Goal: Information Seeking & Learning: Learn about a topic

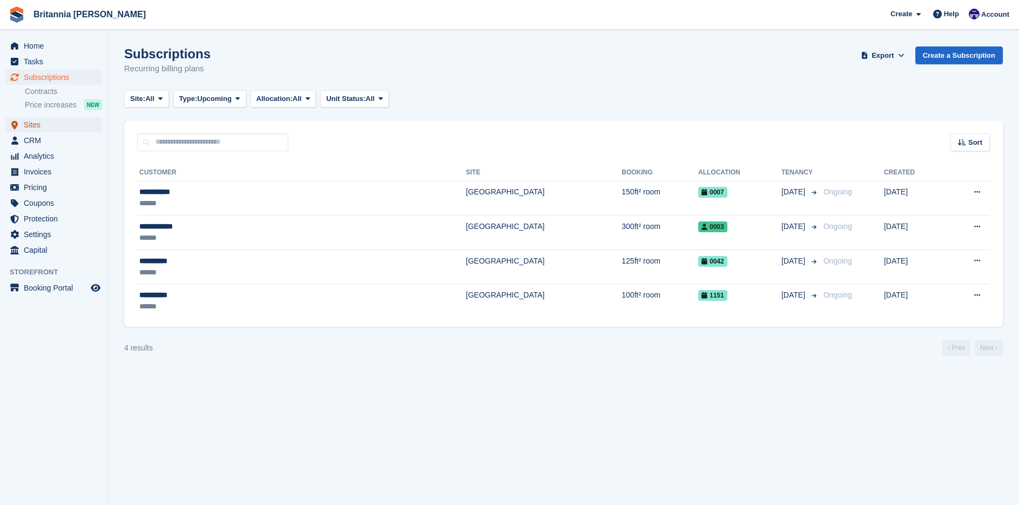
click at [37, 125] on span "Sites" at bounding box center [56, 124] width 65 height 15
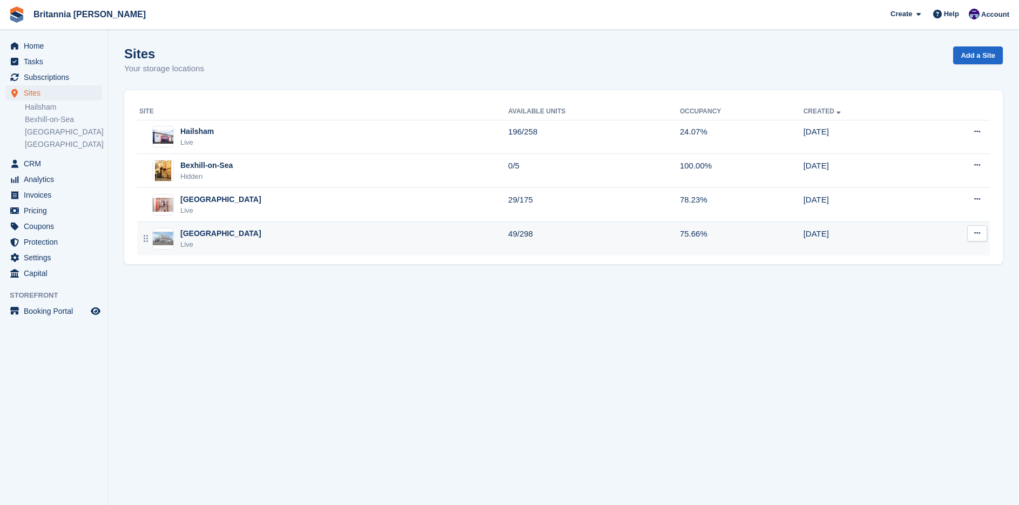
click at [225, 238] on div "Eastbourne Live" at bounding box center [323, 239] width 369 height 22
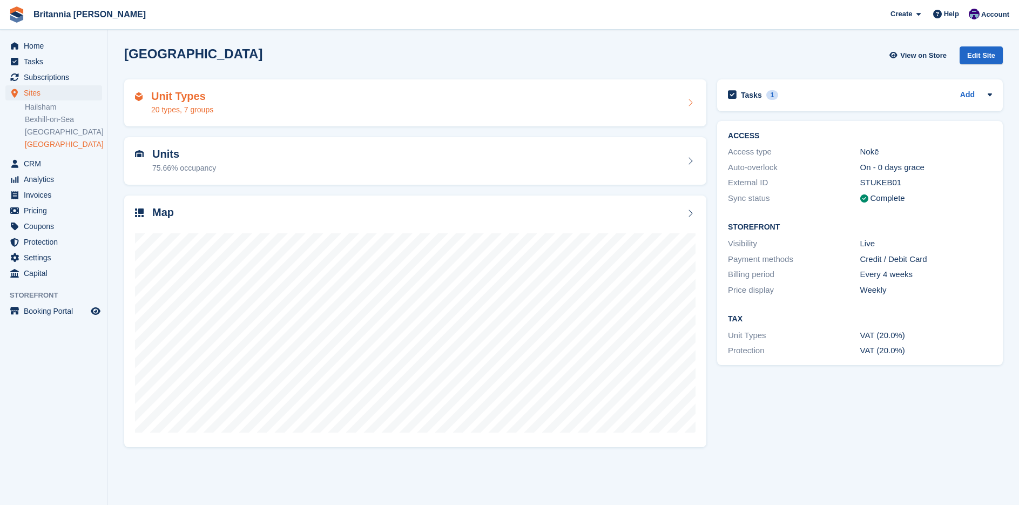
click at [236, 105] on div "Unit Types 20 types, 7 groups" at bounding box center [415, 103] width 560 height 26
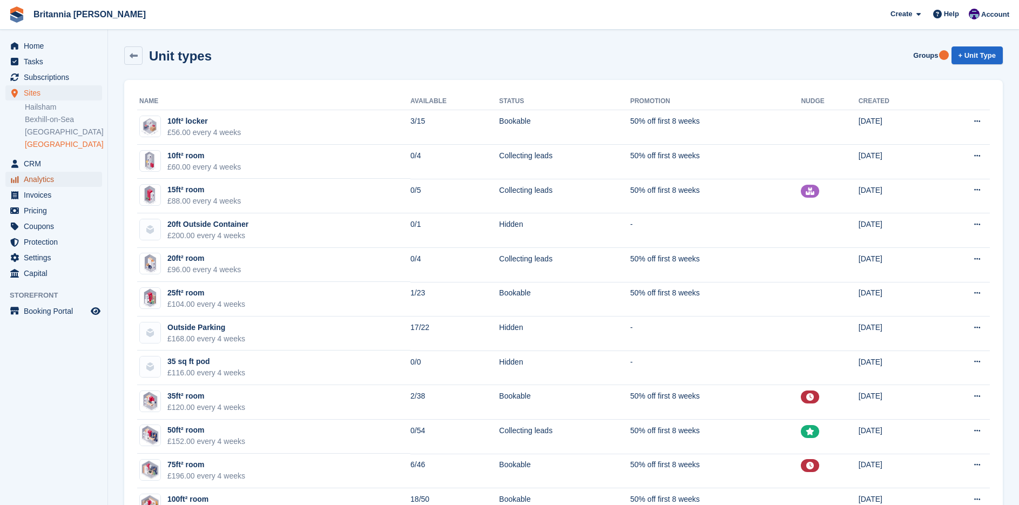
click at [39, 179] on span "Analytics" at bounding box center [56, 179] width 65 height 15
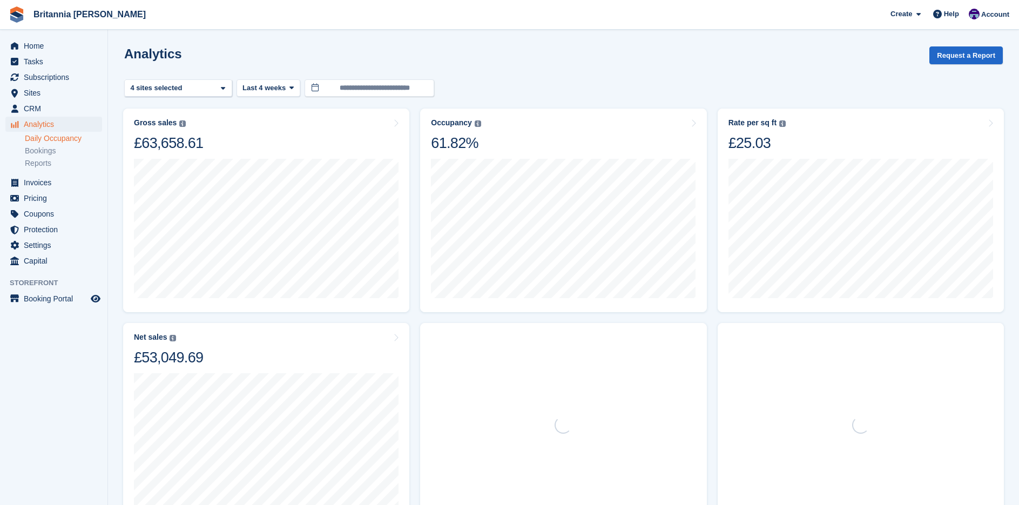
click at [60, 136] on link "Daily Occupancy" at bounding box center [63, 138] width 77 height 10
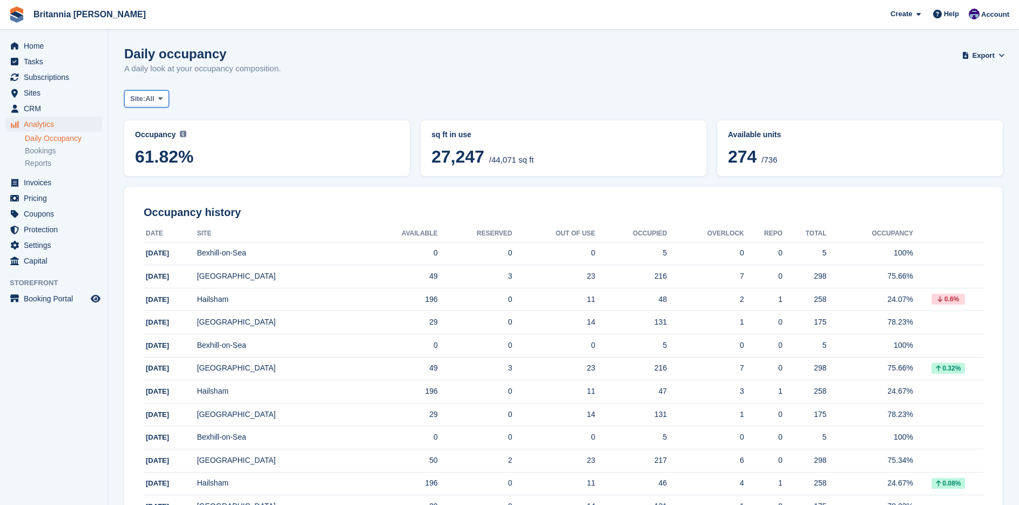
click at [154, 100] on span "All" at bounding box center [149, 98] width 9 height 11
click at [161, 198] on link "[GEOGRAPHIC_DATA]" at bounding box center [177, 201] width 97 height 19
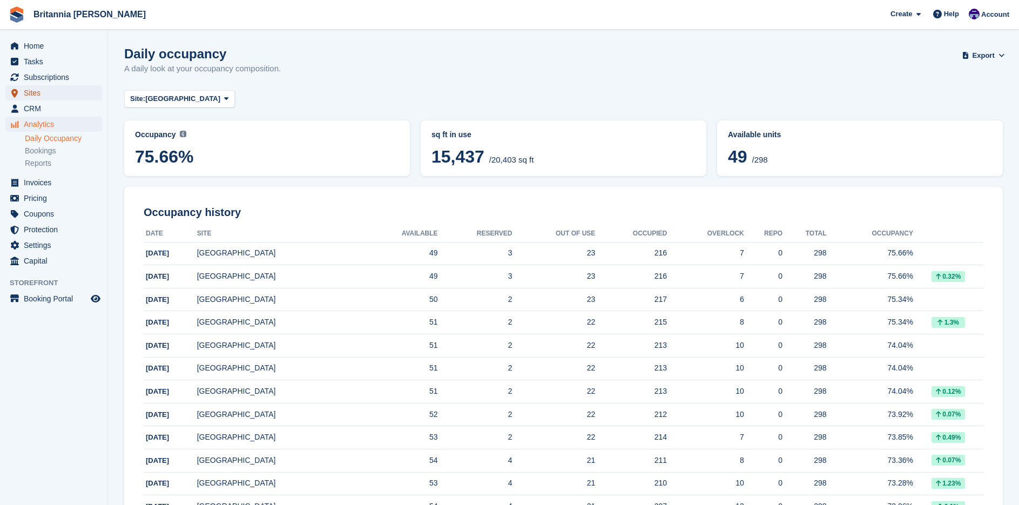
click at [42, 97] on span "Sites" at bounding box center [56, 92] width 65 height 15
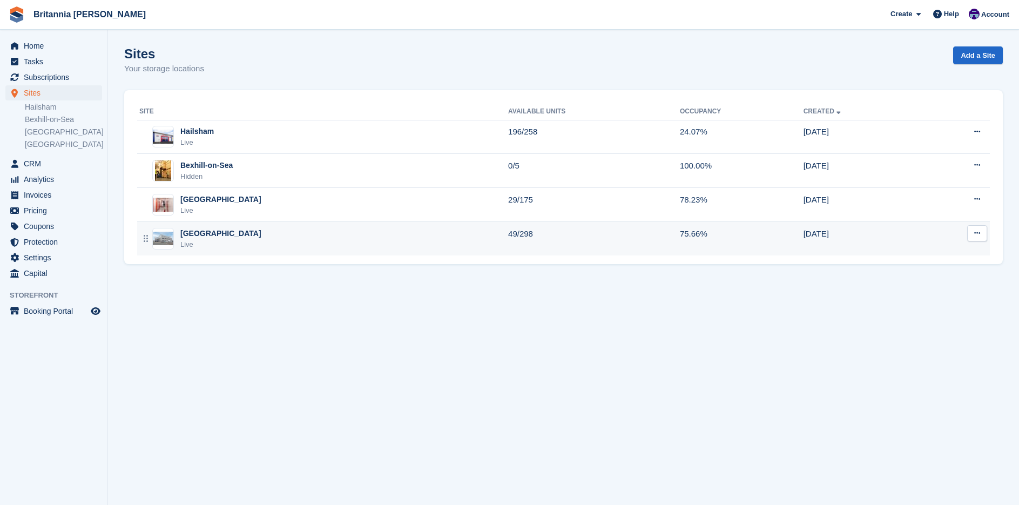
click at [213, 238] on div "[GEOGRAPHIC_DATA]" at bounding box center [220, 233] width 81 height 11
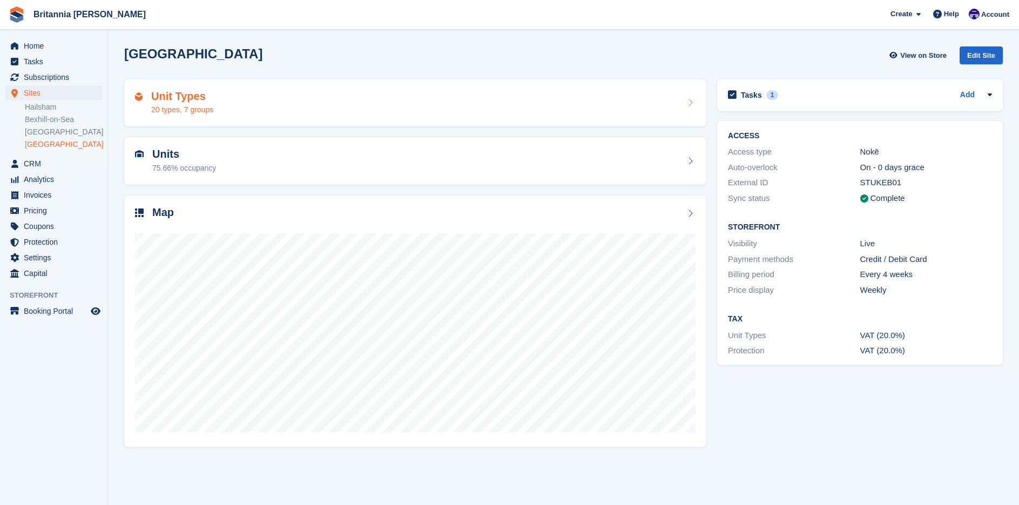
click at [208, 107] on div "20 types, 7 groups" at bounding box center [182, 109] width 62 height 11
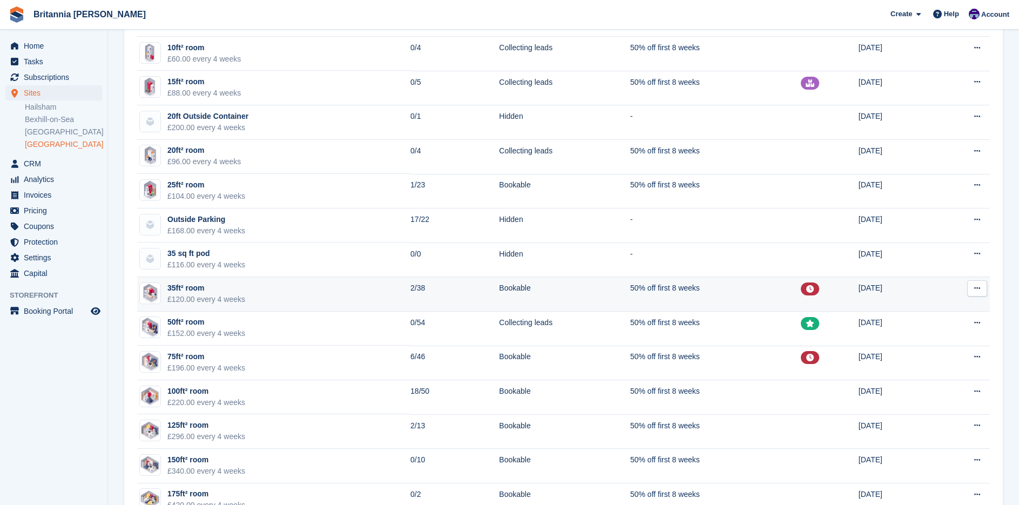
scroll to position [54, 0]
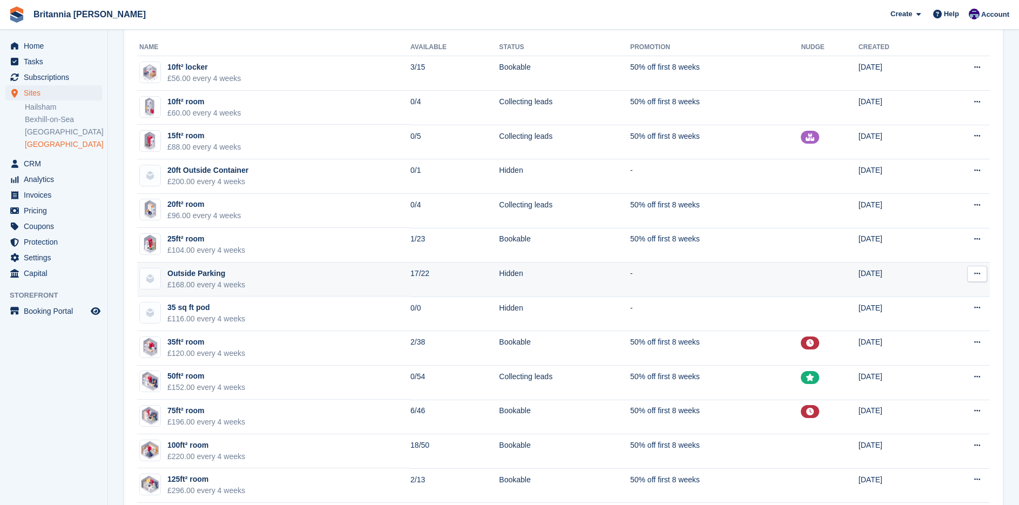
click at [976, 274] on icon at bounding box center [977, 273] width 6 height 7
click at [920, 296] on p "Edit unit type" at bounding box center [935, 295] width 94 height 14
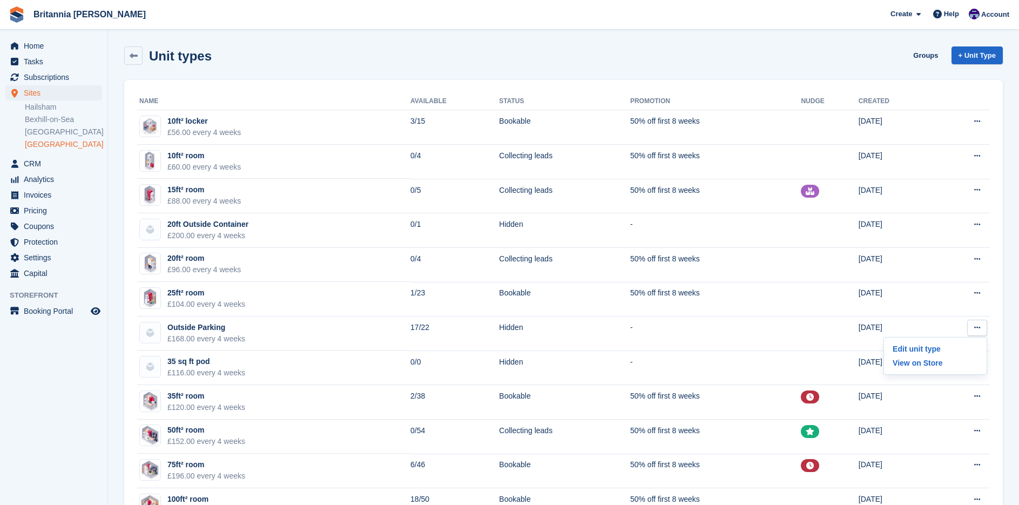
scroll to position [54, 0]
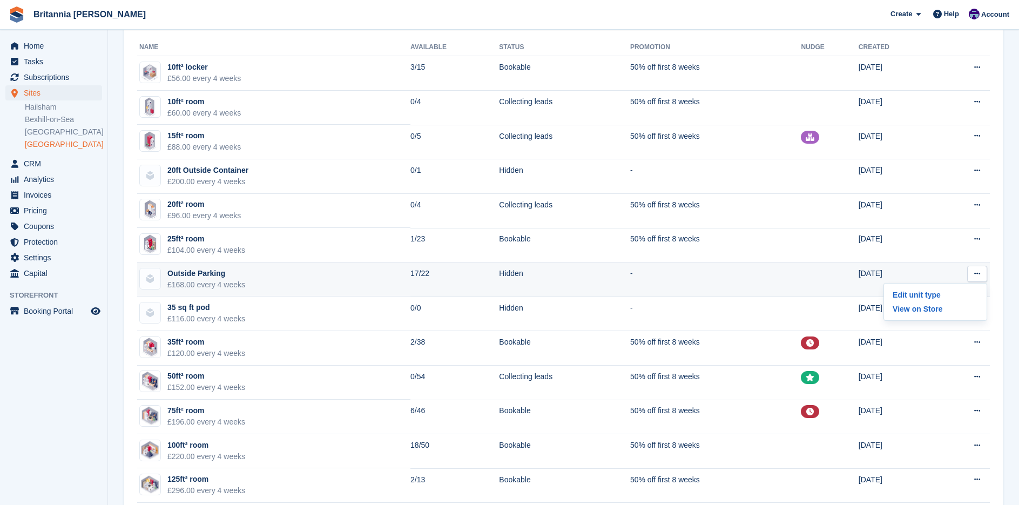
click at [209, 276] on div "Outside Parking" at bounding box center [206, 273] width 78 height 11
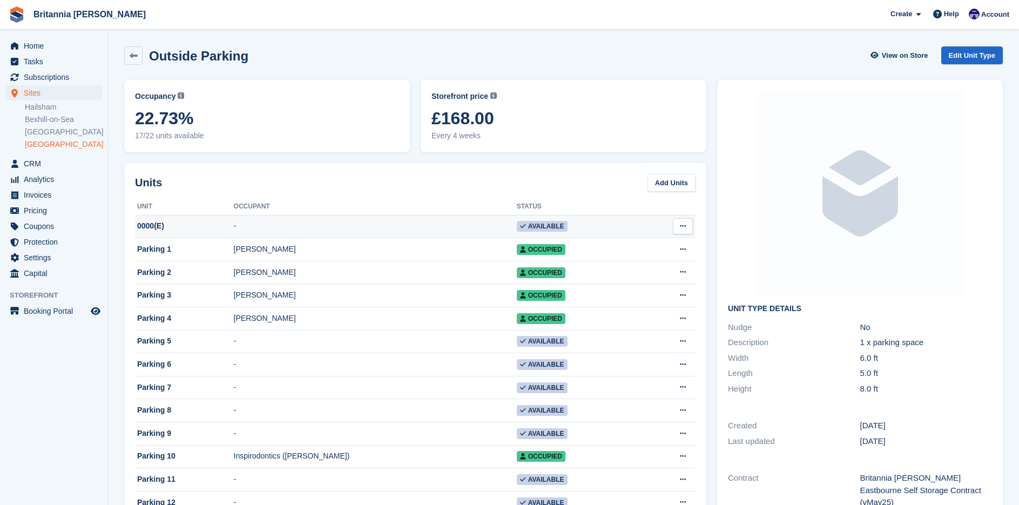
click at [687, 226] on button at bounding box center [683, 226] width 20 height 16
click at [632, 267] on p "Delete unit" at bounding box center [641, 270] width 94 height 14
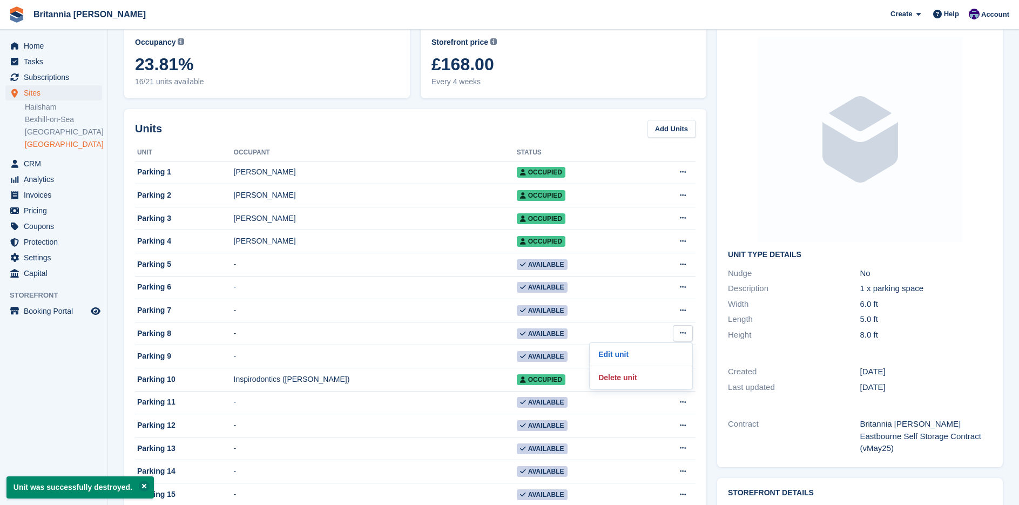
scroll to position [378, 0]
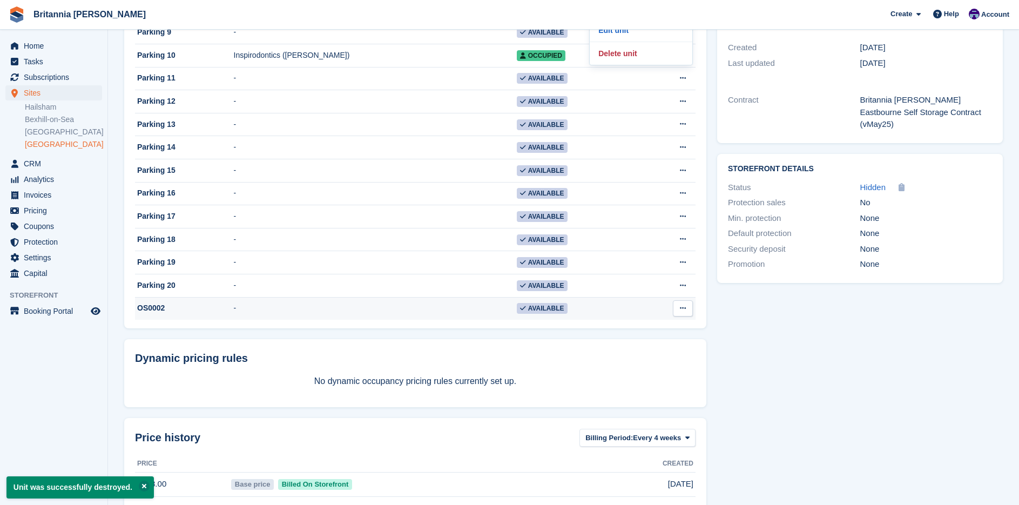
click at [686, 316] on button at bounding box center [683, 308] width 20 height 16
click at [627, 360] on p "Delete unit" at bounding box center [641, 353] width 94 height 14
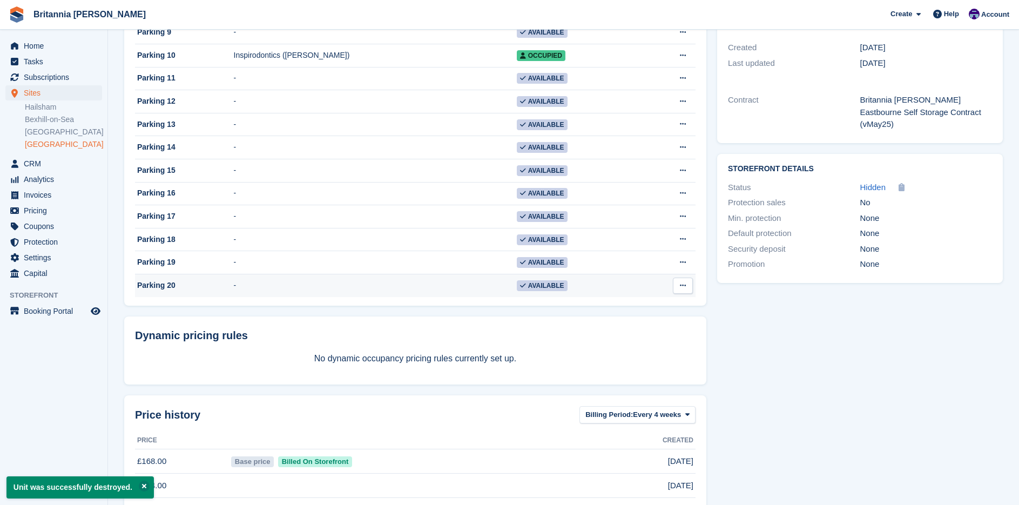
click at [688, 294] on button at bounding box center [683, 285] width 20 height 16
click at [638, 337] on p "Delete unit" at bounding box center [641, 330] width 94 height 14
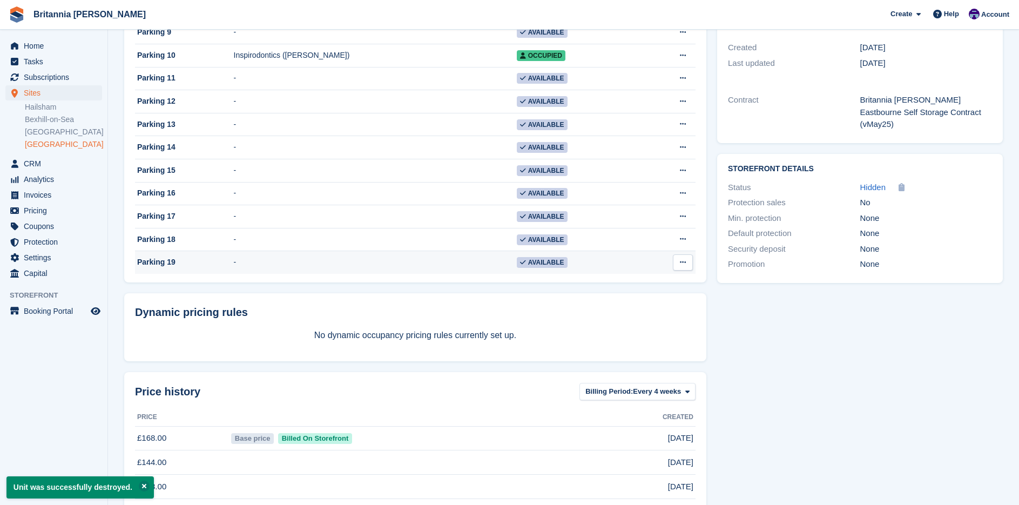
click at [684, 266] on icon at bounding box center [683, 262] width 6 height 7
click at [637, 313] on p "Delete unit" at bounding box center [641, 307] width 94 height 14
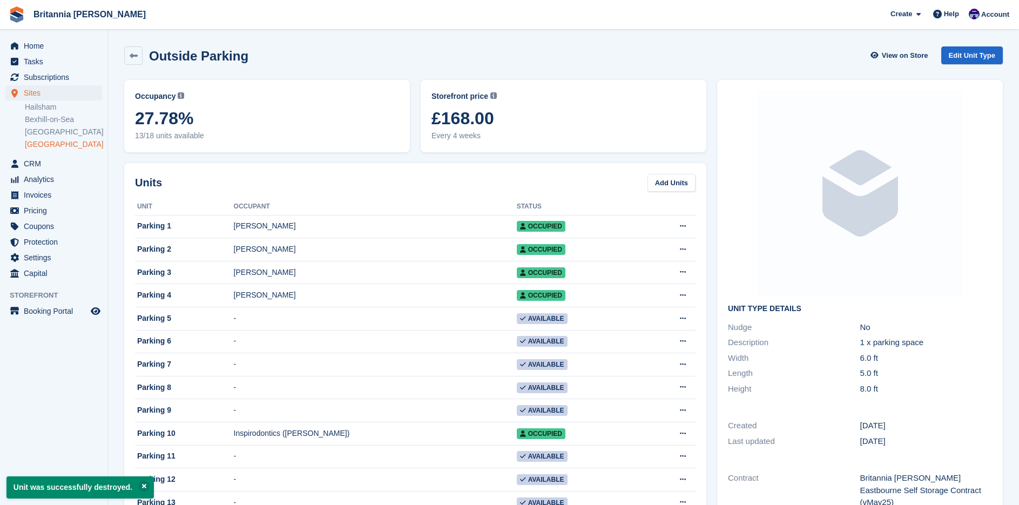
scroll to position [324, 0]
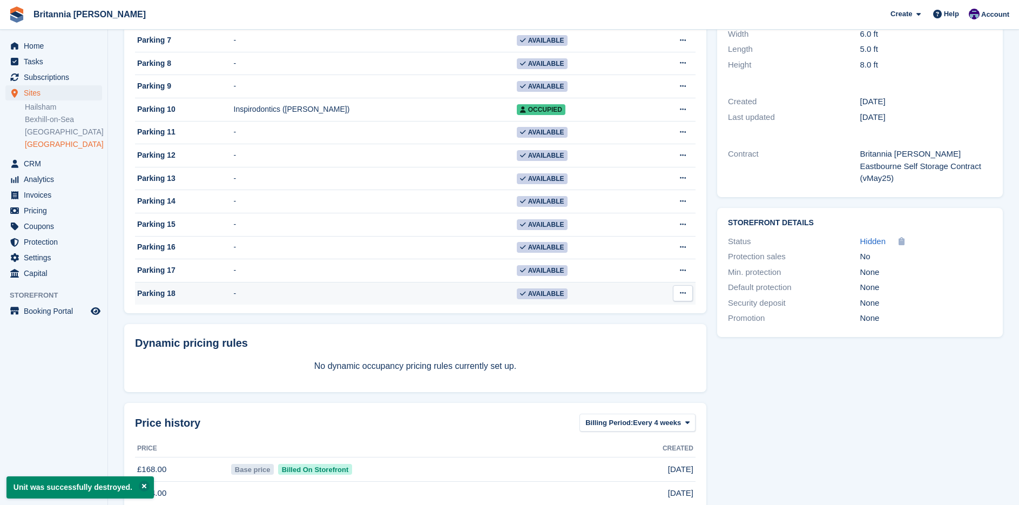
click at [681, 296] on icon at bounding box center [683, 292] width 6 height 7
click at [633, 344] on p "Delete unit" at bounding box center [641, 337] width 94 height 14
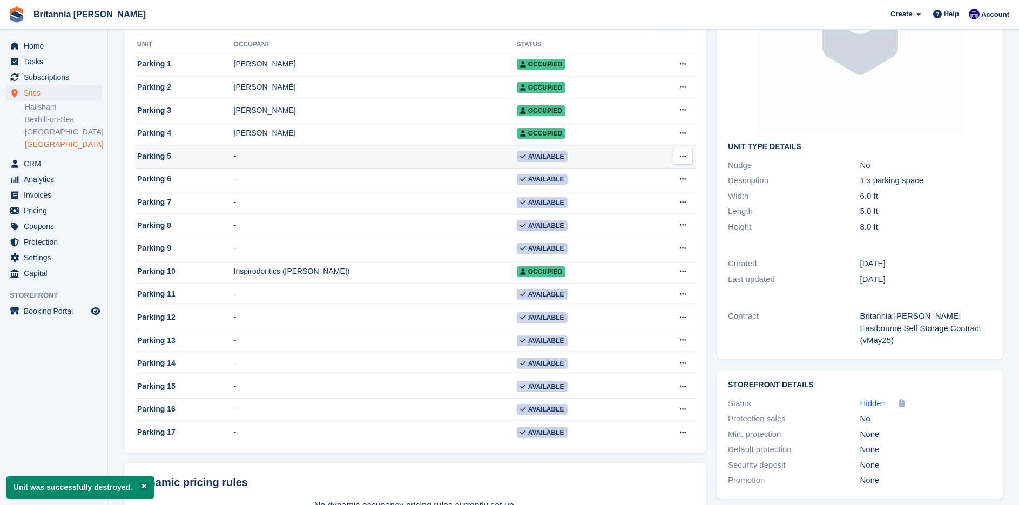
scroll to position [216, 0]
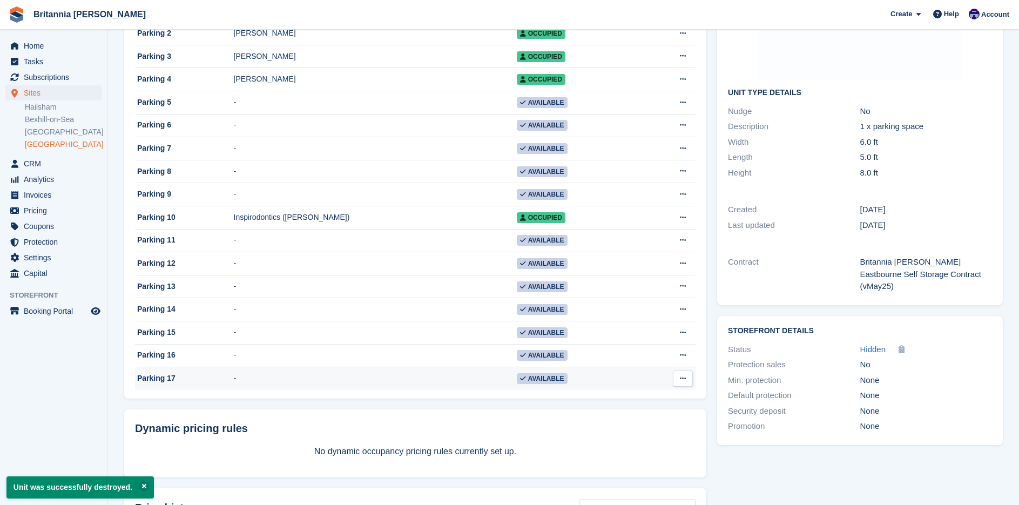
click at [686, 386] on button at bounding box center [683, 378] width 20 height 16
click at [633, 428] on p "Delete unit" at bounding box center [641, 423] width 94 height 14
click at [684, 382] on icon at bounding box center [683, 378] width 6 height 7
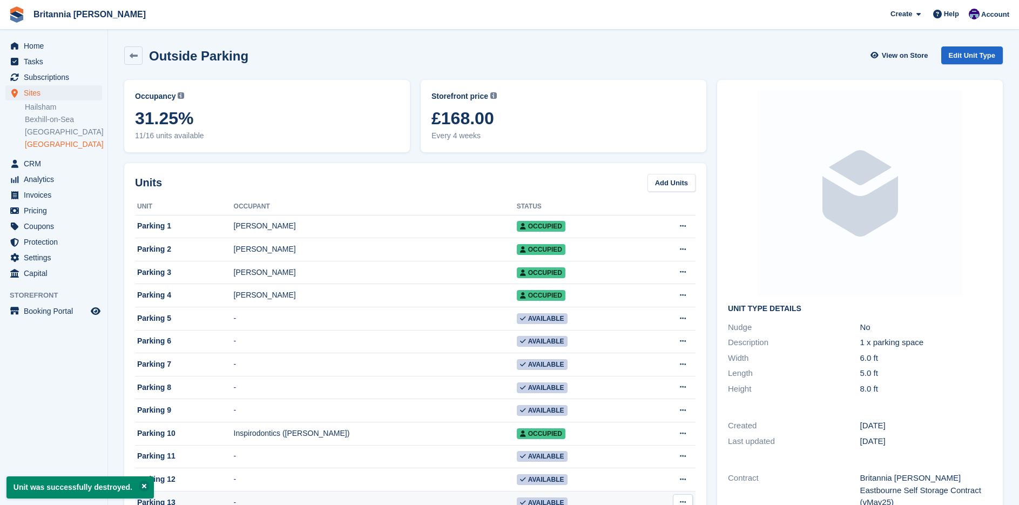
scroll to position [270, 0]
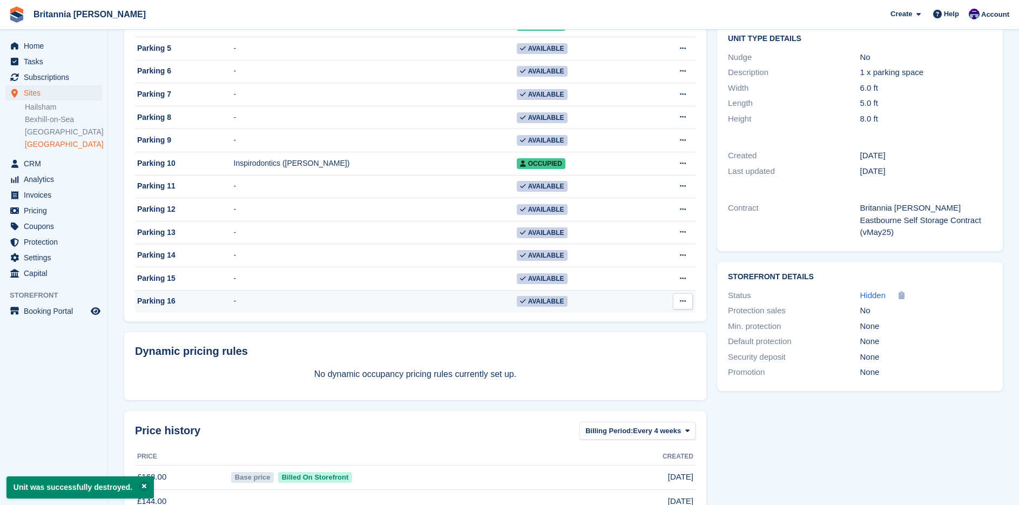
click at [683, 309] on button at bounding box center [683, 301] width 20 height 16
click at [631, 357] on div "Edit unit Delete unit" at bounding box center [641, 333] width 104 height 47
click at [628, 353] on p "Delete unit" at bounding box center [641, 345] width 94 height 14
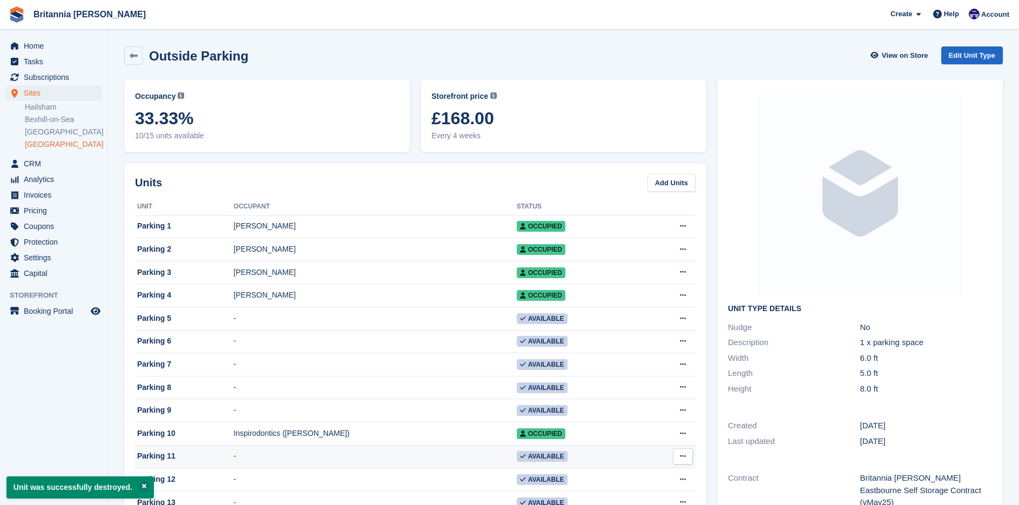
scroll to position [216, 0]
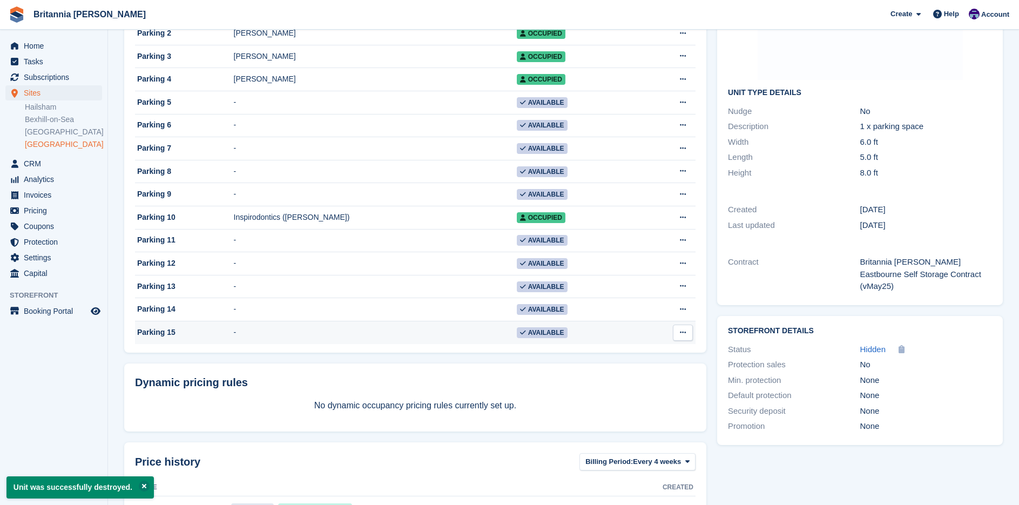
click at [688, 340] on button at bounding box center [683, 332] width 20 height 16
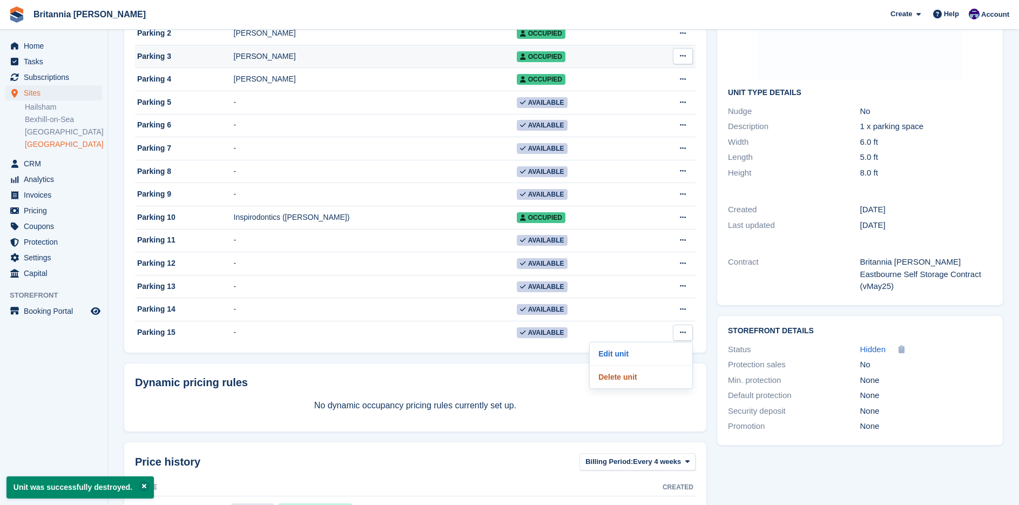
click at [619, 384] on p "Delete unit" at bounding box center [641, 377] width 94 height 14
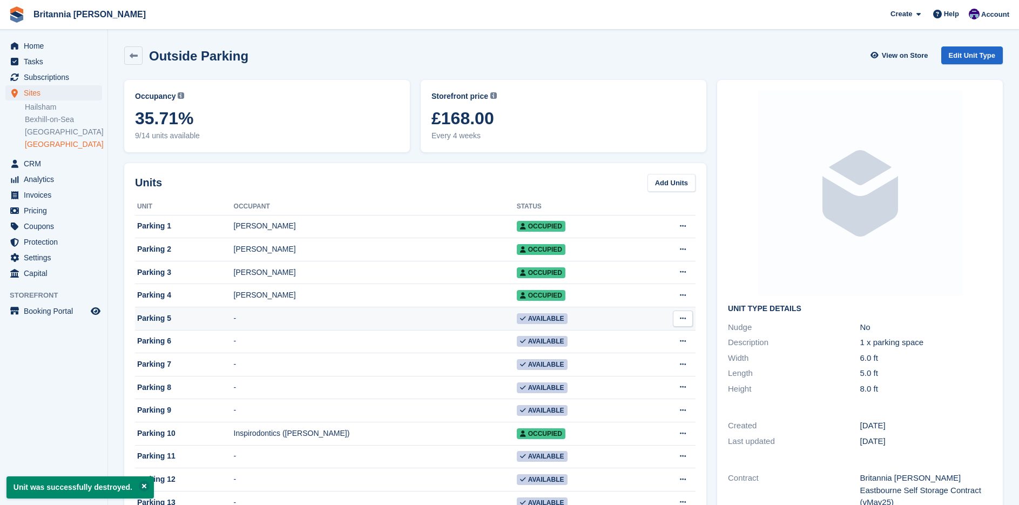
scroll to position [270, 0]
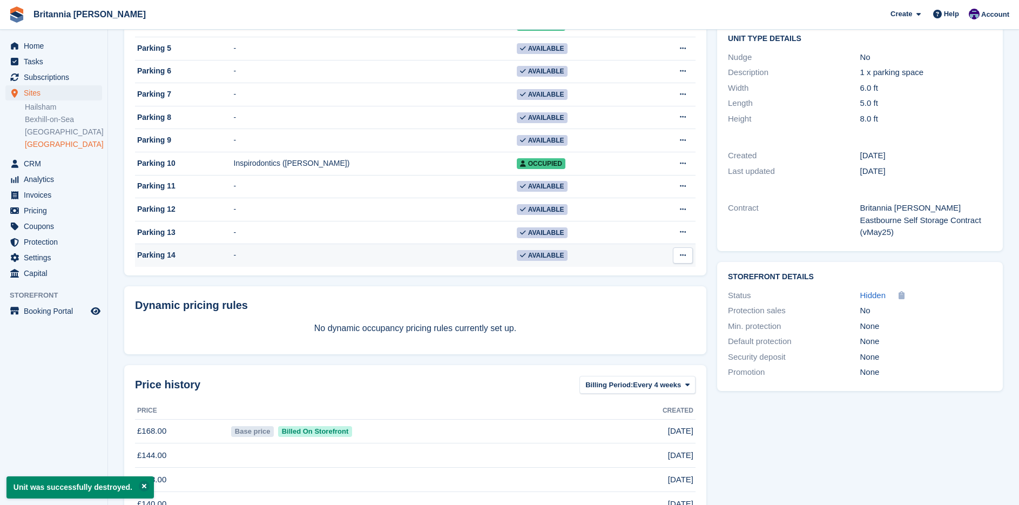
click at [686, 259] on icon at bounding box center [683, 255] width 6 height 7
click at [635, 302] on p "Delete unit" at bounding box center [641, 300] width 94 height 14
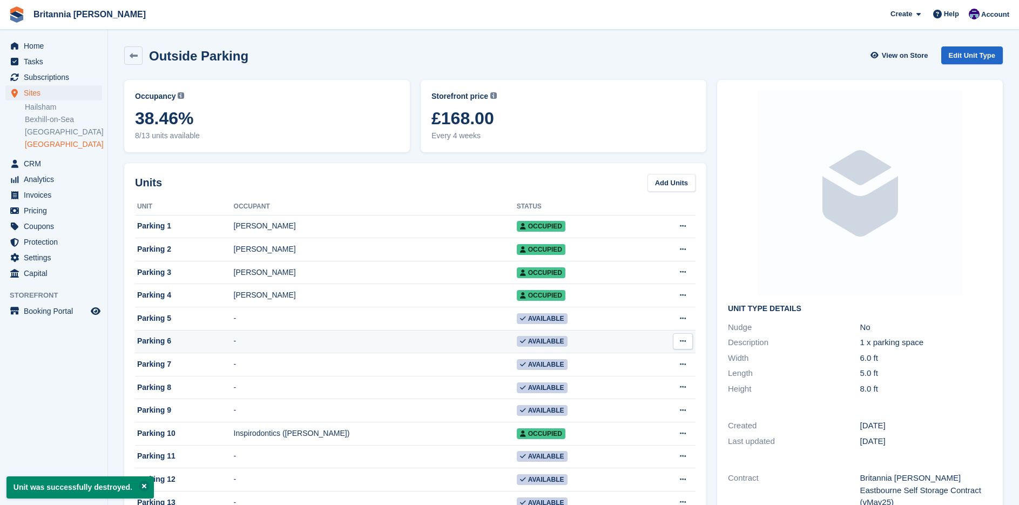
scroll to position [216, 0]
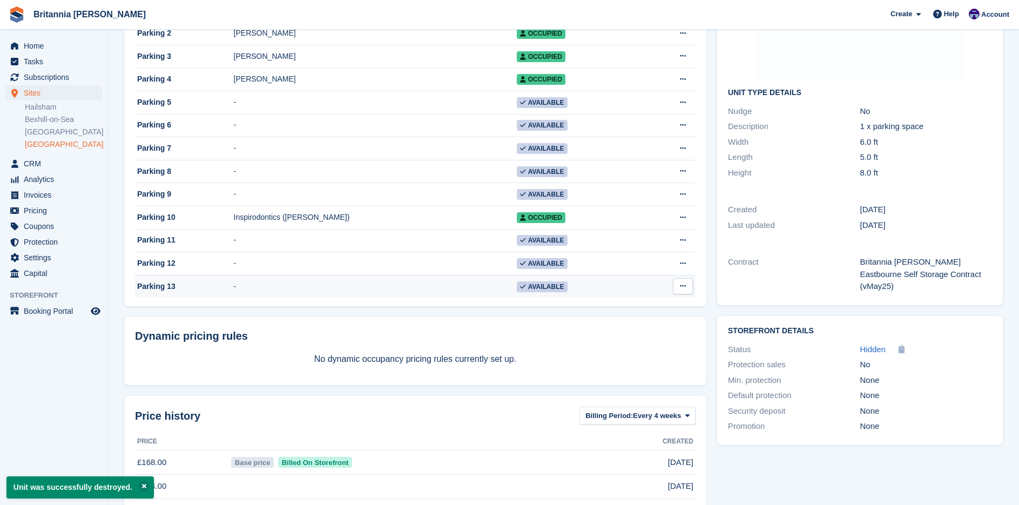
click at [686, 290] on button at bounding box center [683, 286] width 20 height 16
click at [635, 337] on p "Delete unit" at bounding box center [641, 330] width 94 height 14
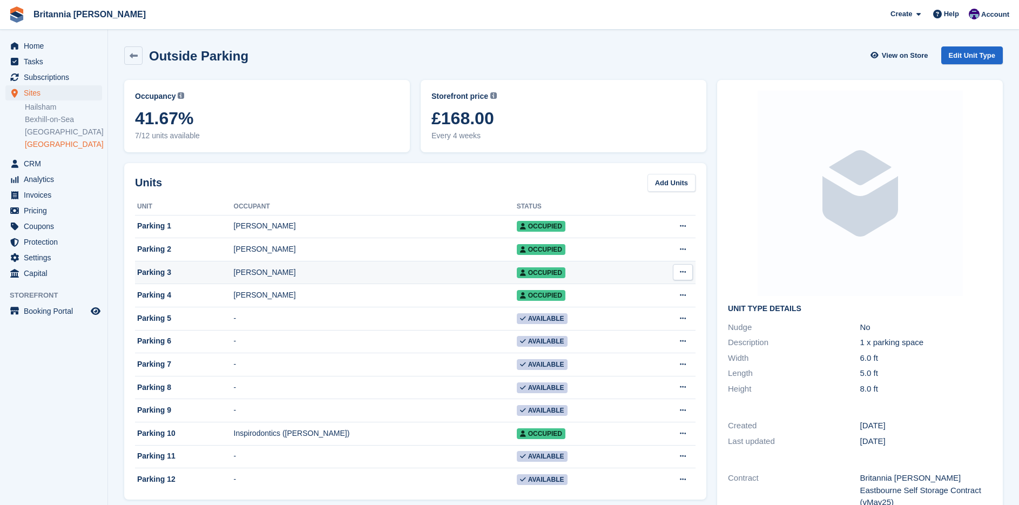
scroll to position [270, 0]
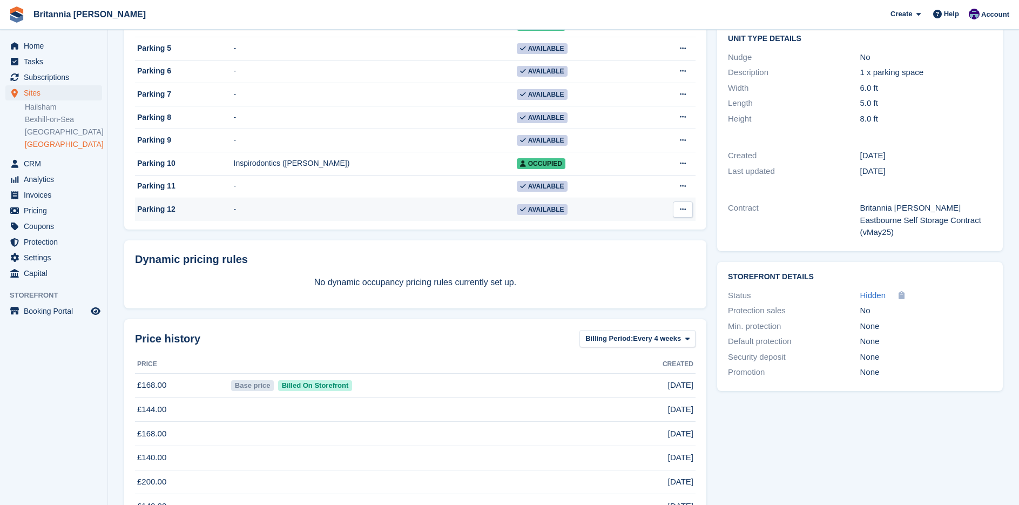
click at [685, 213] on icon at bounding box center [683, 209] width 6 height 7
click at [623, 258] on p "Delete unit" at bounding box center [641, 254] width 94 height 14
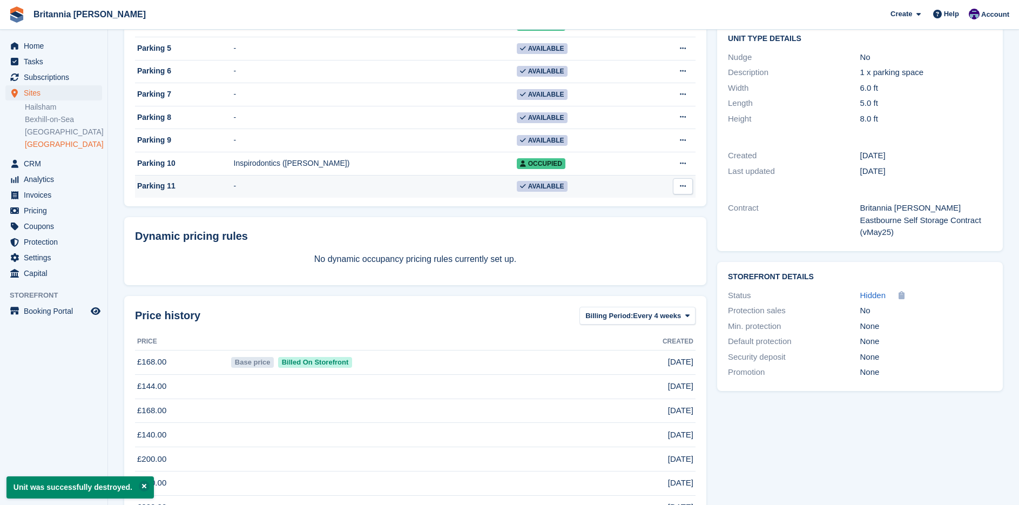
click at [682, 189] on icon at bounding box center [683, 185] width 6 height 7
click at [631, 238] on p "Delete unit" at bounding box center [641, 231] width 94 height 14
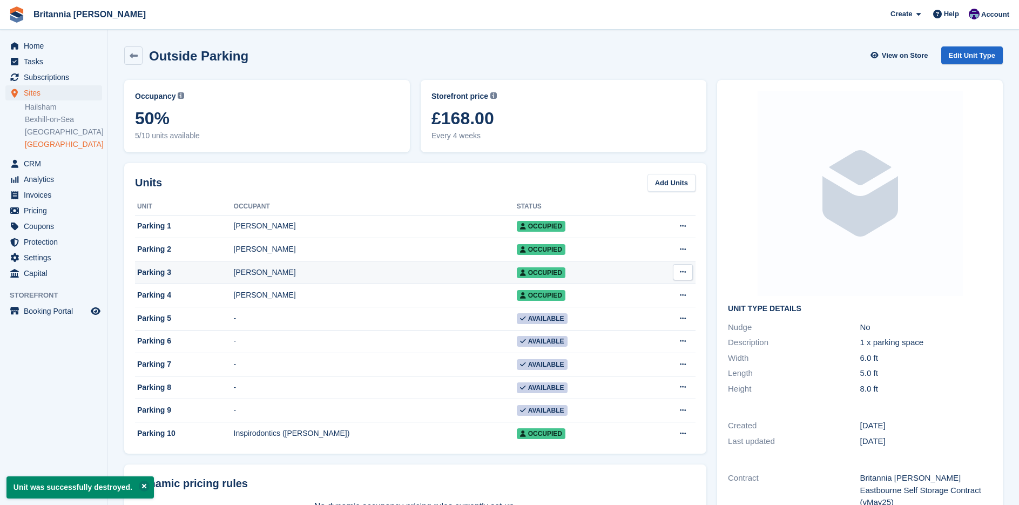
scroll to position [108, 0]
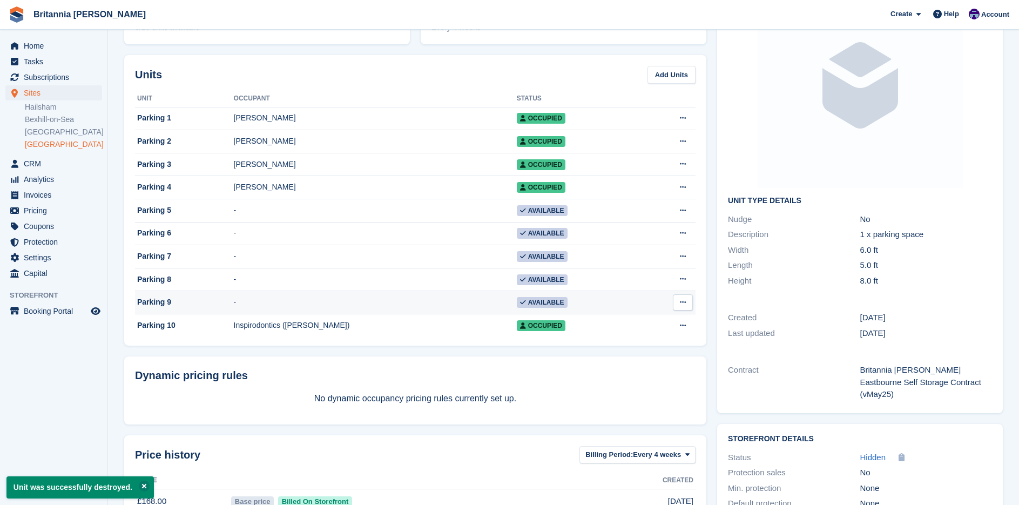
click at [680, 306] on icon at bounding box center [683, 302] width 6 height 7
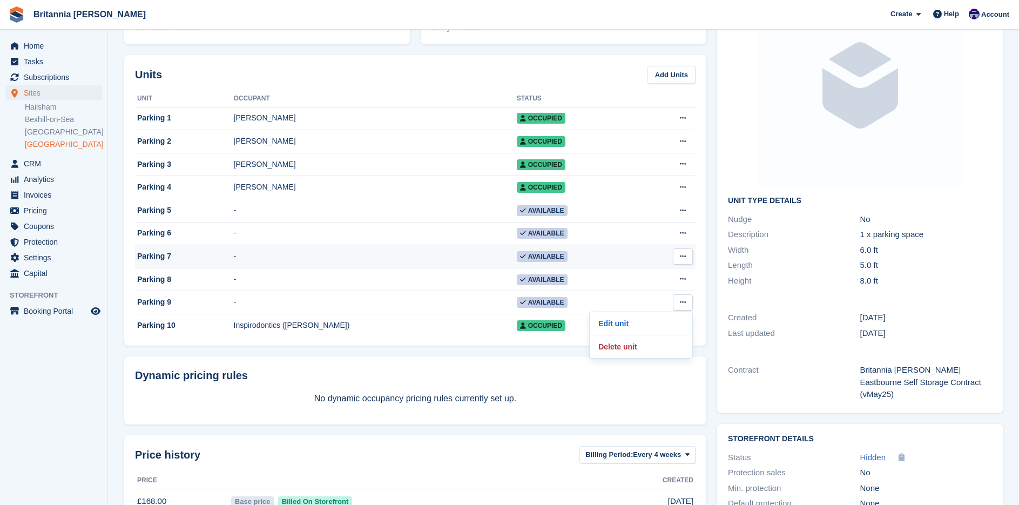
click at [687, 258] on button at bounding box center [683, 256] width 20 height 16
drag, startPoint x: 629, startPoint y: 309, endPoint x: 561, endPoint y: 66, distance: 252.1
click at [629, 308] on p "Delete unit" at bounding box center [641, 301] width 94 height 14
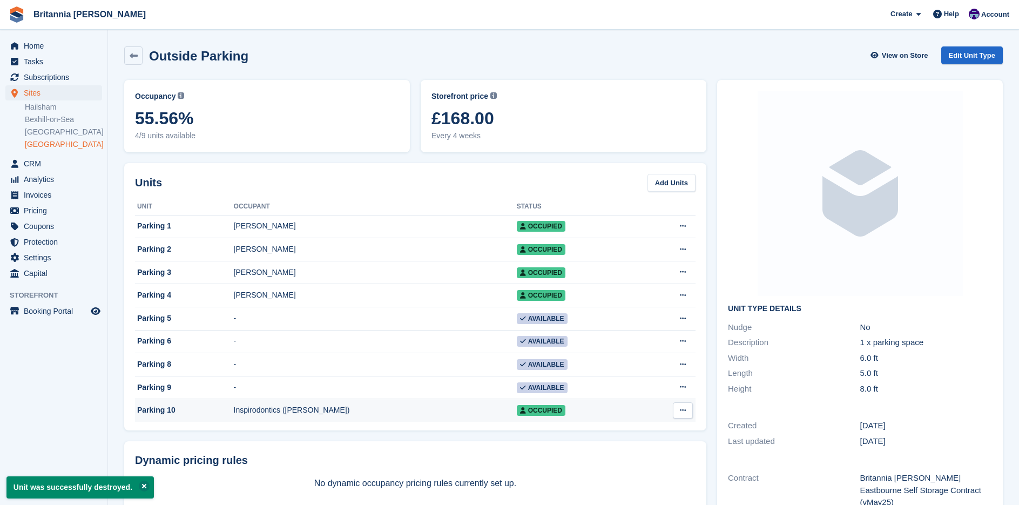
scroll to position [54, 0]
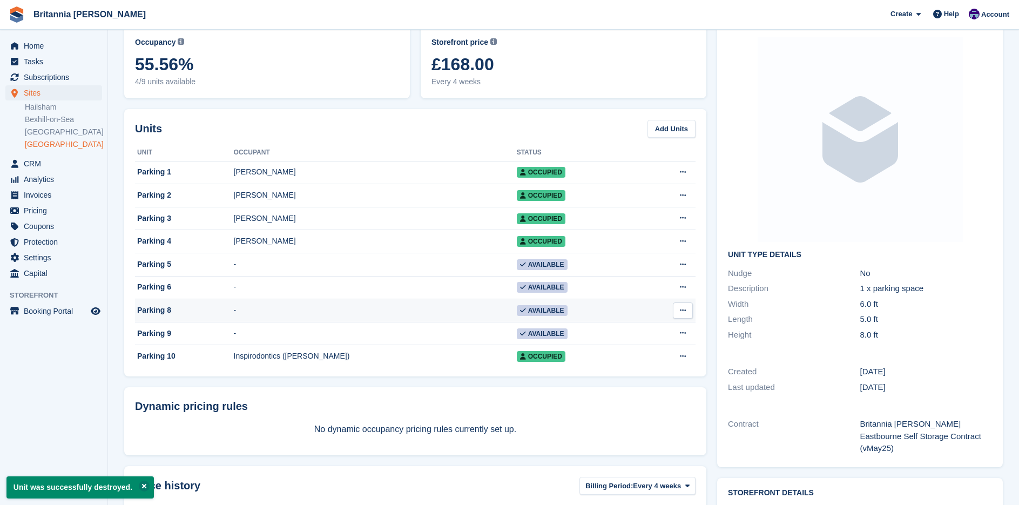
click at [687, 313] on button at bounding box center [683, 310] width 20 height 16
click at [636, 354] on p "Delete unit" at bounding box center [641, 355] width 94 height 14
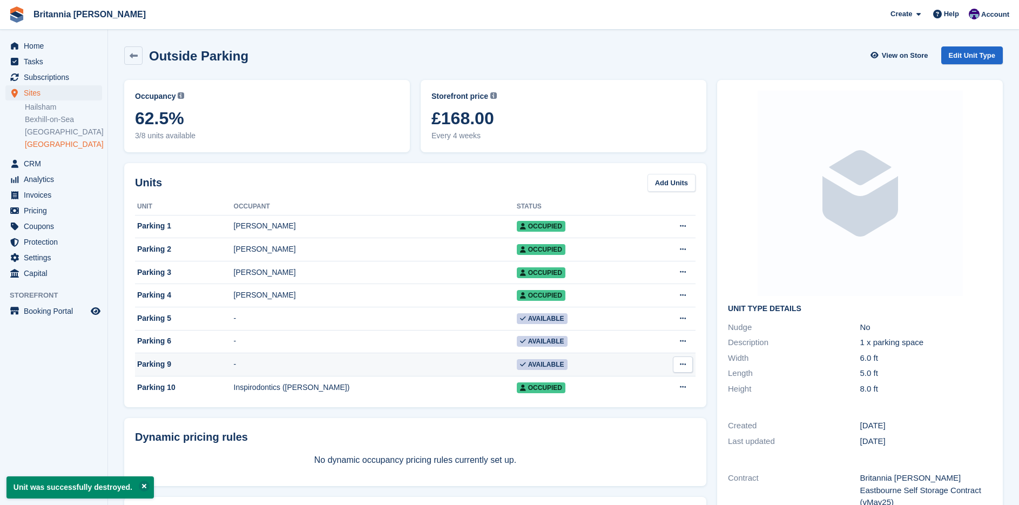
click at [682, 368] on icon at bounding box center [683, 364] width 6 height 7
click at [627, 412] on p "Delete unit" at bounding box center [641, 409] width 94 height 14
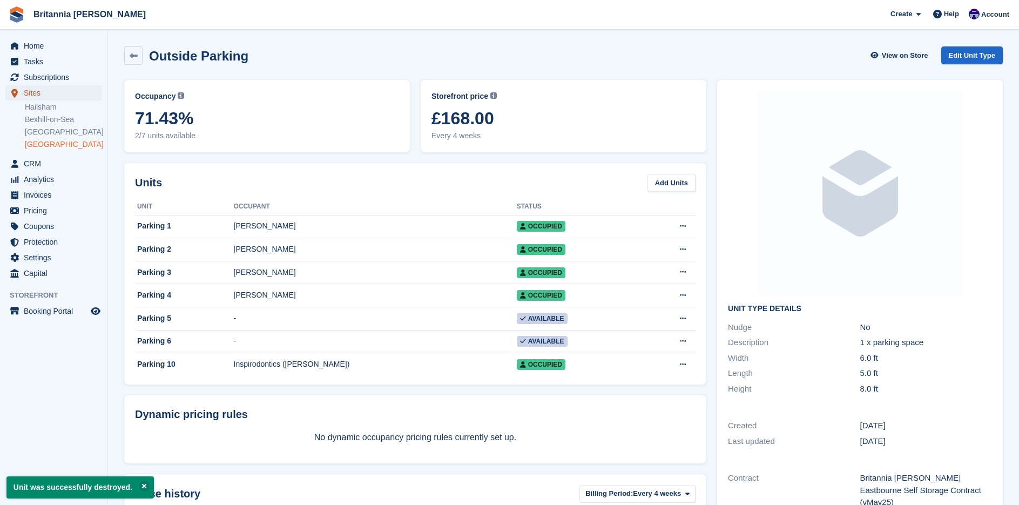
click at [33, 95] on span "Sites" at bounding box center [56, 92] width 65 height 15
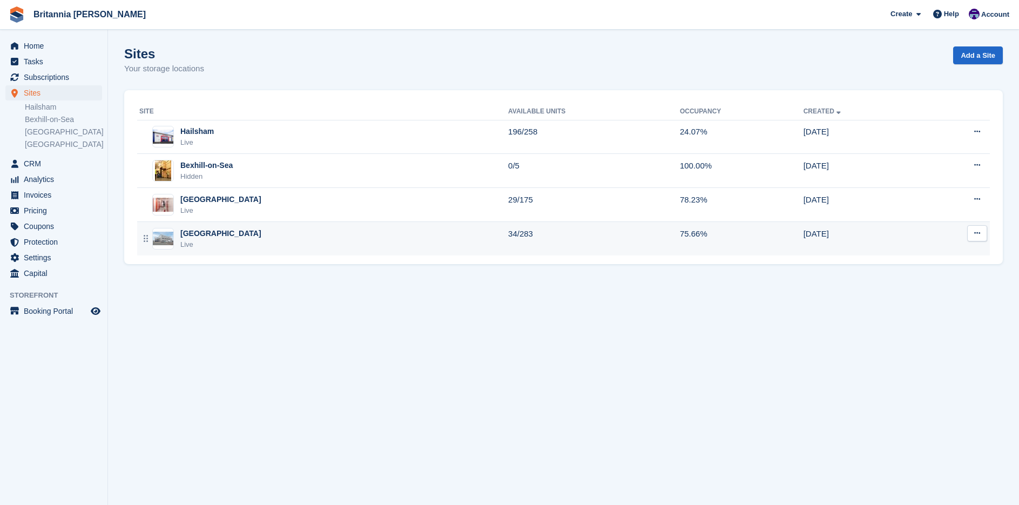
click at [210, 238] on div "[GEOGRAPHIC_DATA]" at bounding box center [220, 233] width 81 height 11
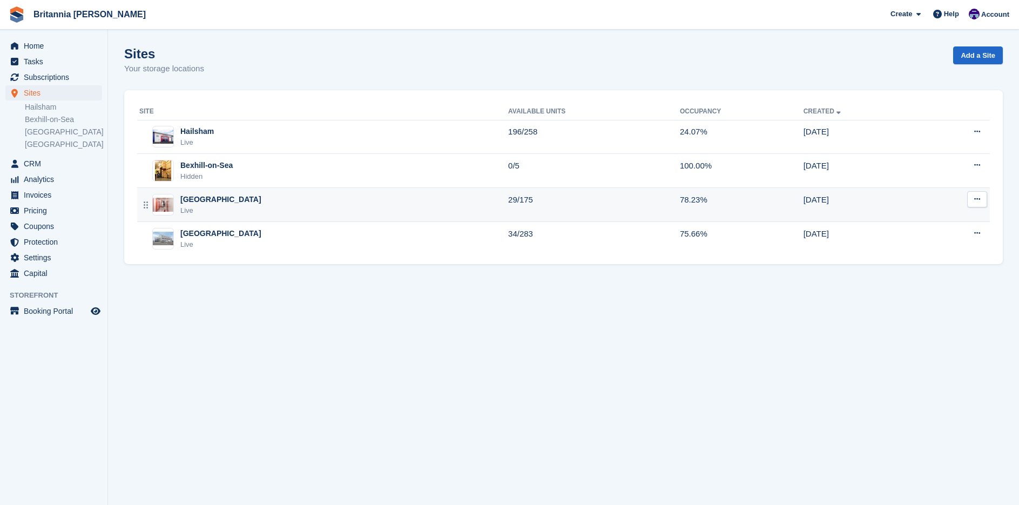
click at [296, 214] on div "Newhaven Live" at bounding box center [323, 205] width 369 height 22
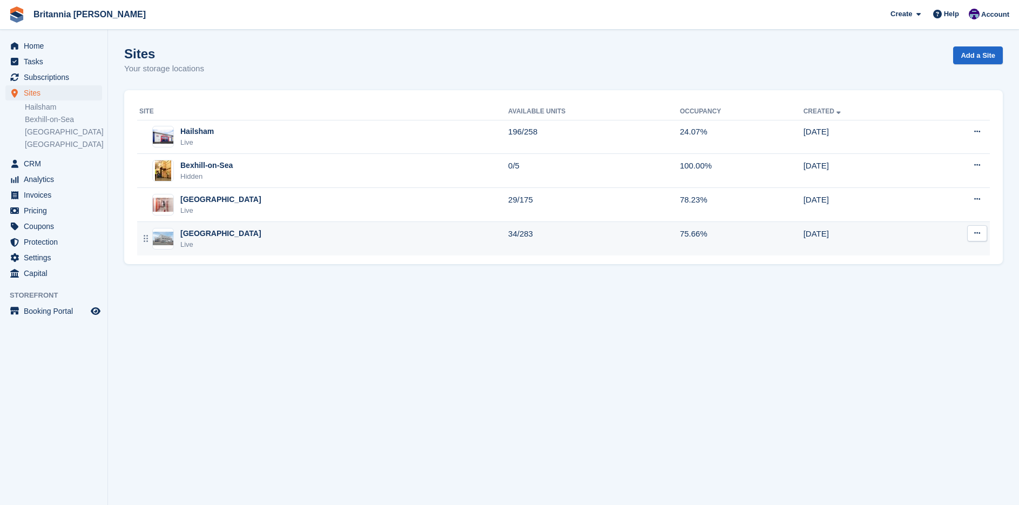
click at [260, 241] on div "Eastbourne Live" at bounding box center [323, 239] width 369 height 22
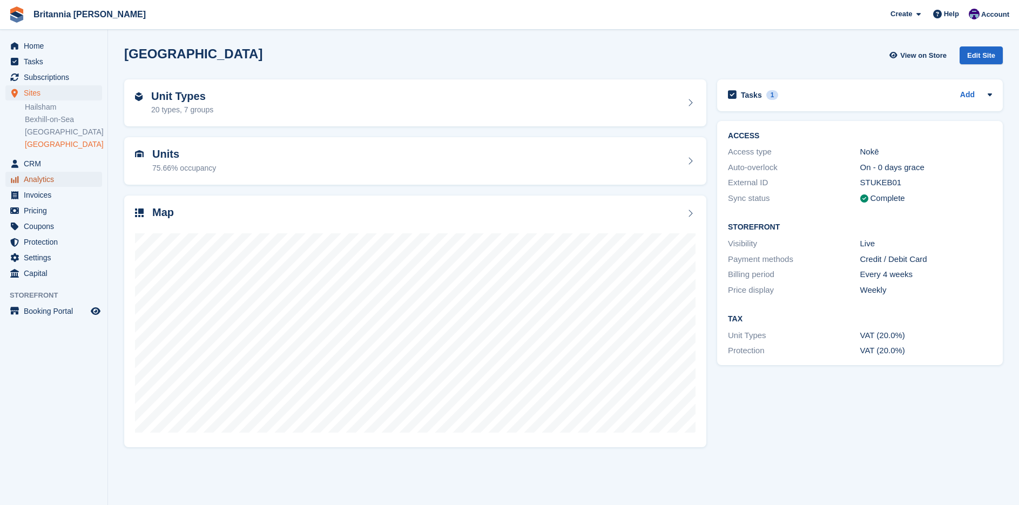
click at [44, 181] on span "Analytics" at bounding box center [56, 179] width 65 height 15
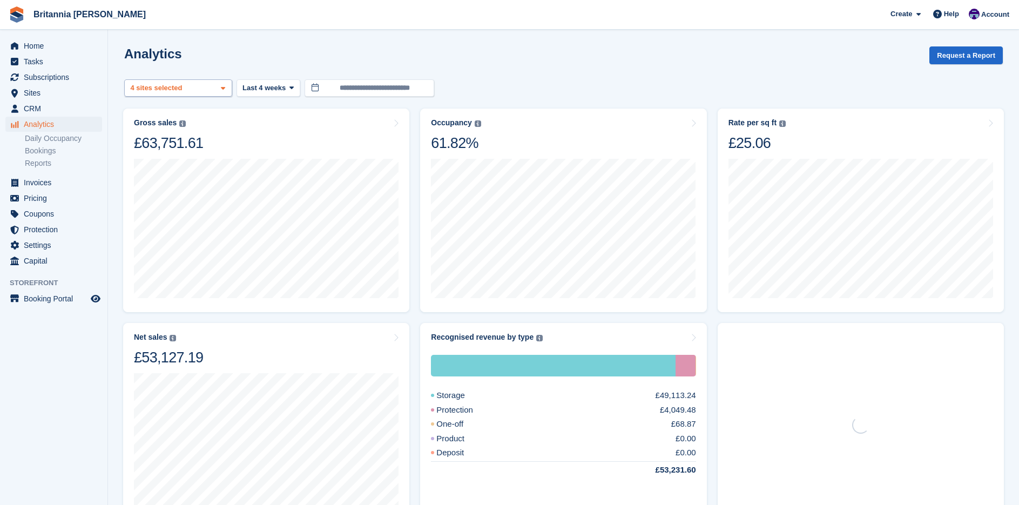
click at [218, 85] on div "Hailsham 2 sites selected 3 sites selected 4 sites selected" at bounding box center [178, 88] width 108 height 18
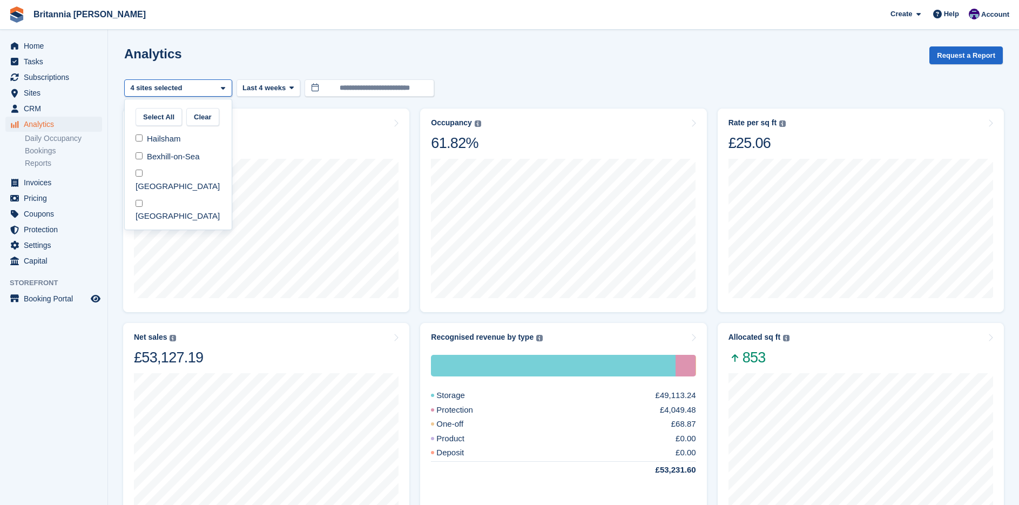
click at [235, 60] on div "Analytics Request a Report" at bounding box center [563, 61] width 878 height 31
click at [212, 89] on div "Hailsham 2 sites selected 3 sites selected 4 sites selected" at bounding box center [178, 88] width 108 height 18
click at [141, 142] on div "Hailsham" at bounding box center [178, 139] width 98 height 18
click at [144, 173] on div "[GEOGRAPHIC_DATA]" at bounding box center [178, 180] width 98 height 30
select select "***"
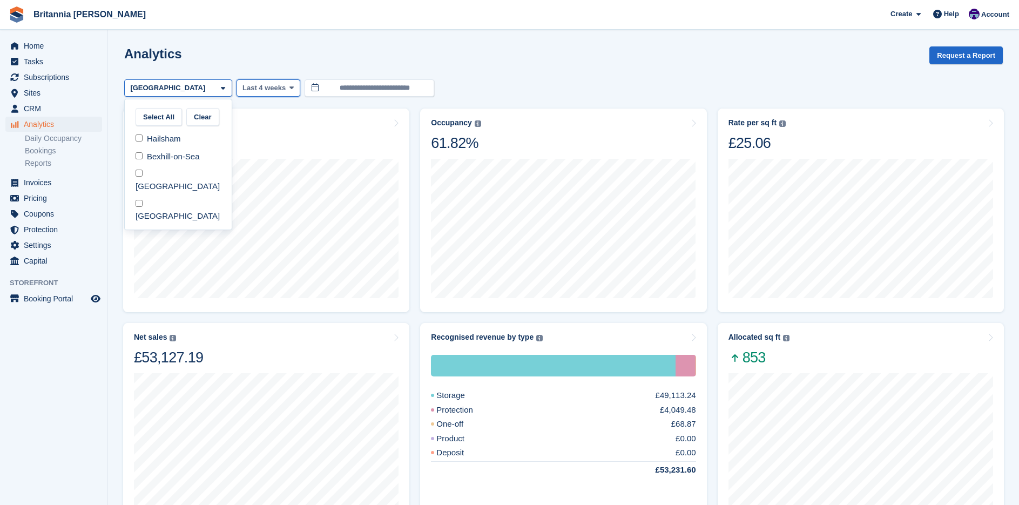
click at [263, 88] on span "Last 4 weeks" at bounding box center [263, 88] width 43 height 11
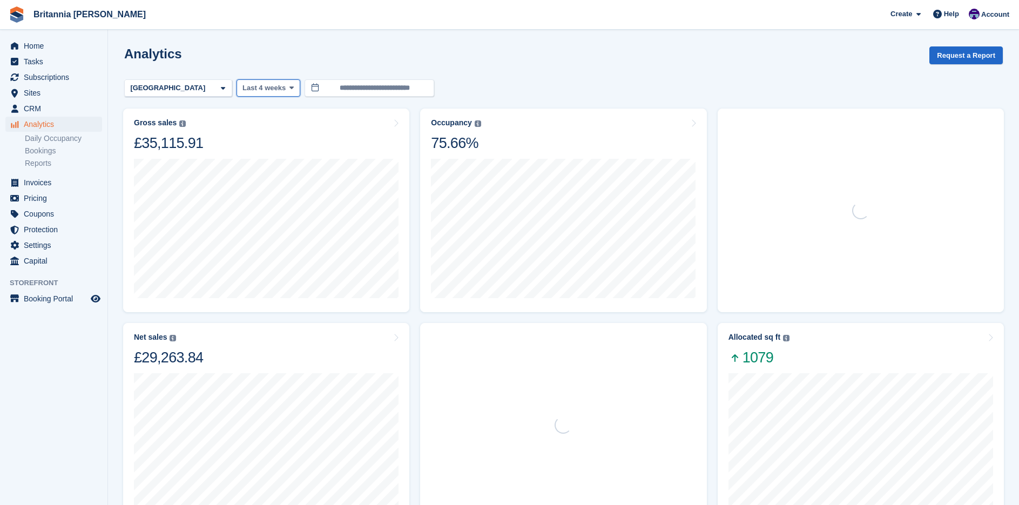
click at [275, 90] on span "Last 4 weeks" at bounding box center [263, 88] width 43 height 11
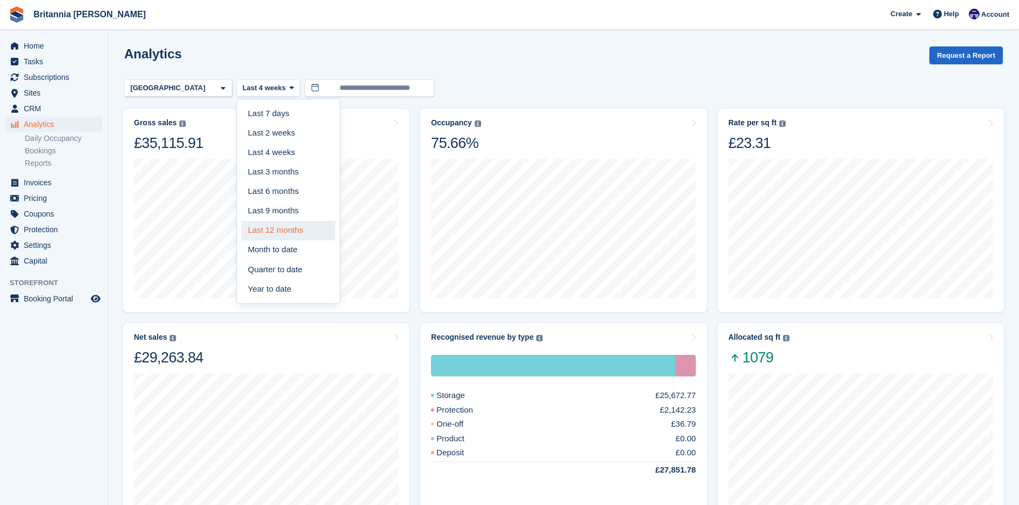
click at [281, 224] on link "Last 12 months" at bounding box center [288, 230] width 94 height 19
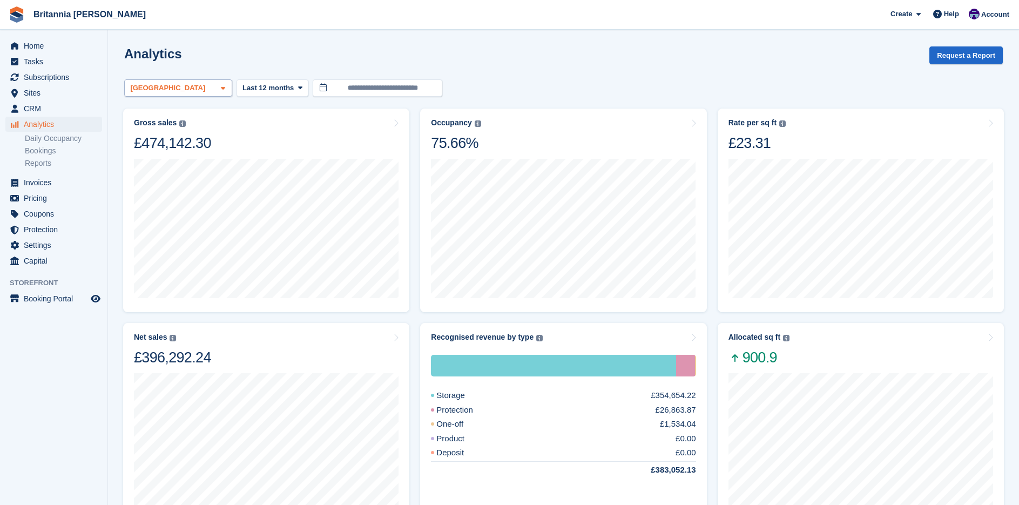
click at [213, 82] on div "[GEOGRAPHIC_DATA]" at bounding box center [178, 88] width 108 height 18
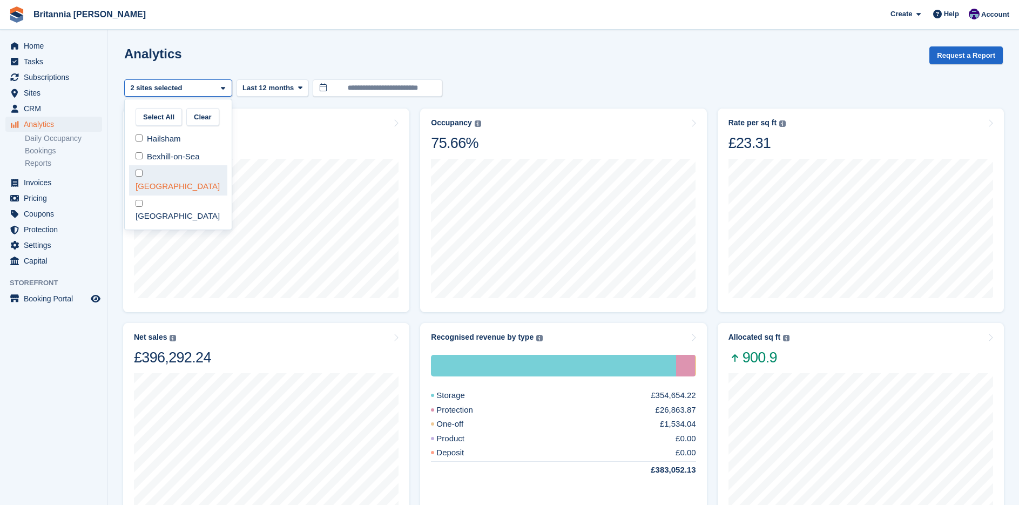
click at [144, 173] on div "[GEOGRAPHIC_DATA]" at bounding box center [178, 180] width 98 height 30
select select "***"
click at [289, 55] on div "Analytics Request a Report" at bounding box center [563, 61] width 878 height 31
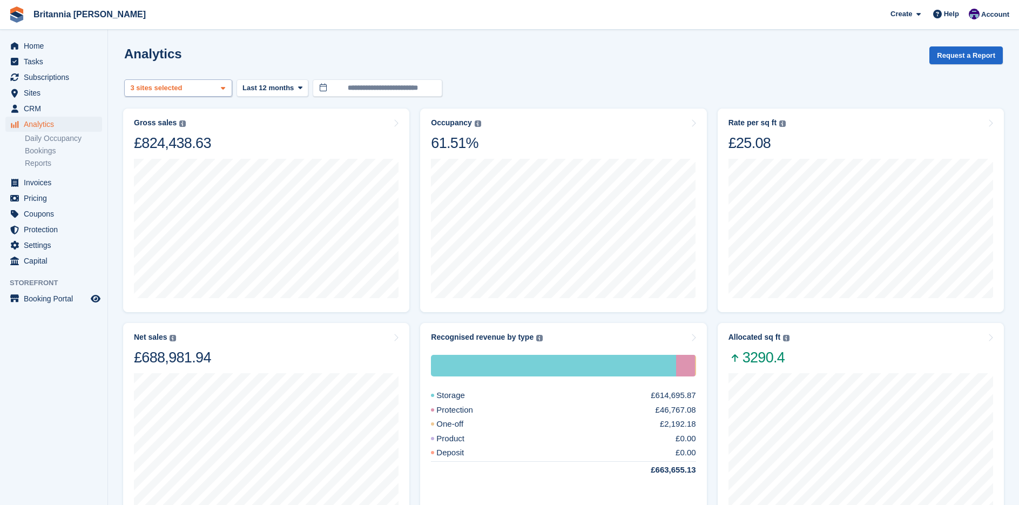
click at [198, 90] on div "Hailsham 2 sites selected 3 sites selected" at bounding box center [178, 88] width 108 height 18
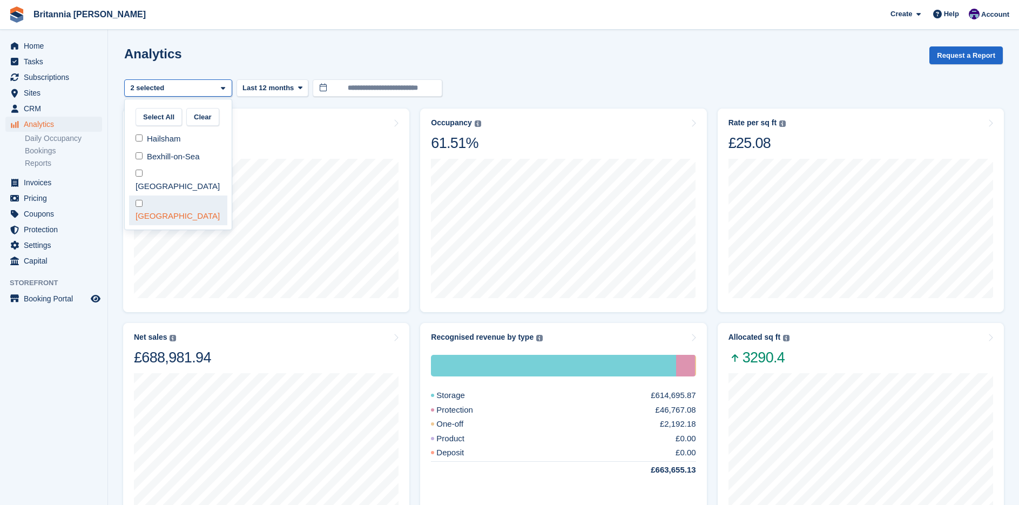
select select "****"
click at [535, 58] on div "Analytics Request a Report" at bounding box center [563, 61] width 878 height 31
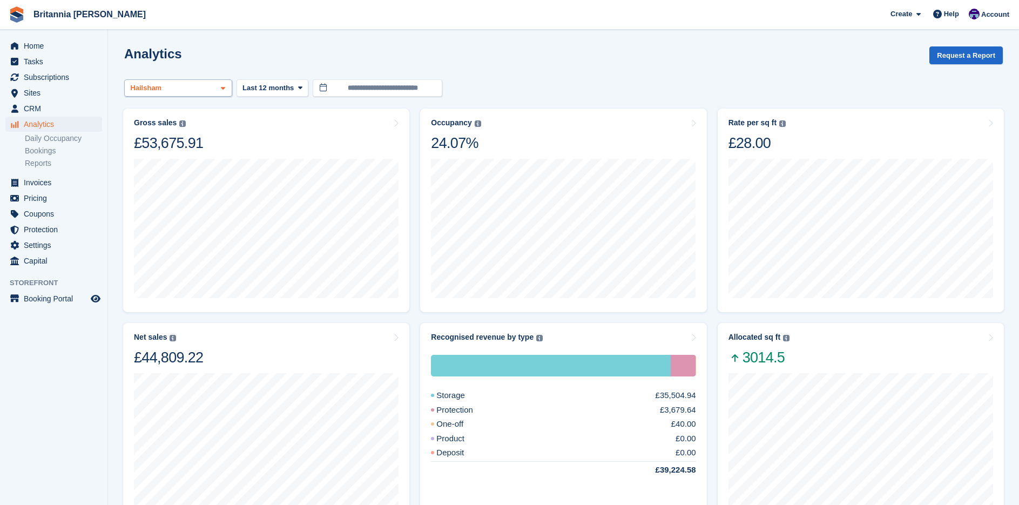
click at [217, 89] on div "Hailsham" at bounding box center [178, 88] width 108 height 18
click at [144, 140] on div "Hailsham" at bounding box center [178, 139] width 98 height 18
select select "***"
click at [484, 70] on div "Analytics Request a Report" at bounding box center [563, 61] width 878 height 31
click at [167, 86] on div "[GEOGRAPHIC_DATA]" at bounding box center [168, 88] width 81 height 11
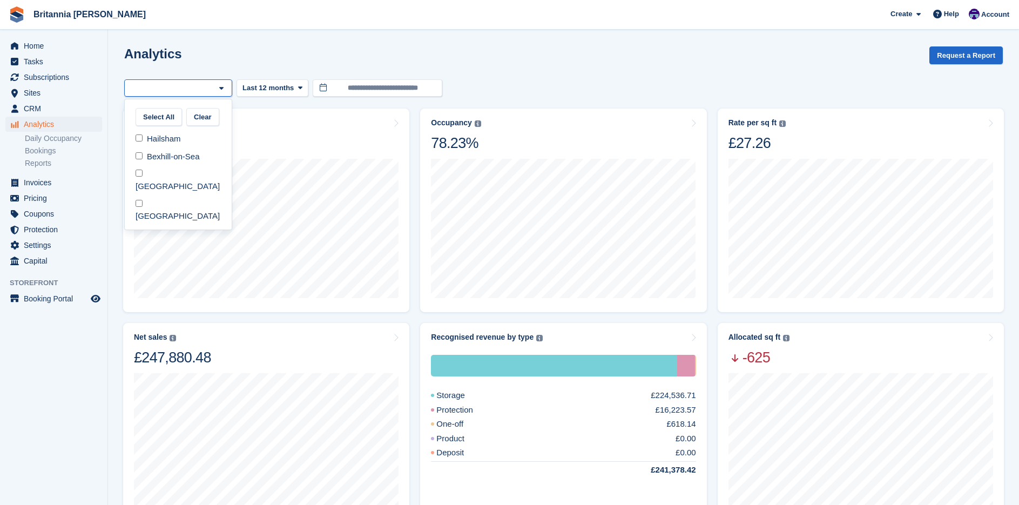
select select "***"
click at [542, 67] on div "Analytics Request a Report" at bounding box center [563, 61] width 878 height 31
click at [208, 91] on div "[GEOGRAPHIC_DATA]" at bounding box center [178, 88] width 108 height 18
select select "****"
click at [198, 91] on div "Hailsham" at bounding box center [178, 88] width 108 height 18
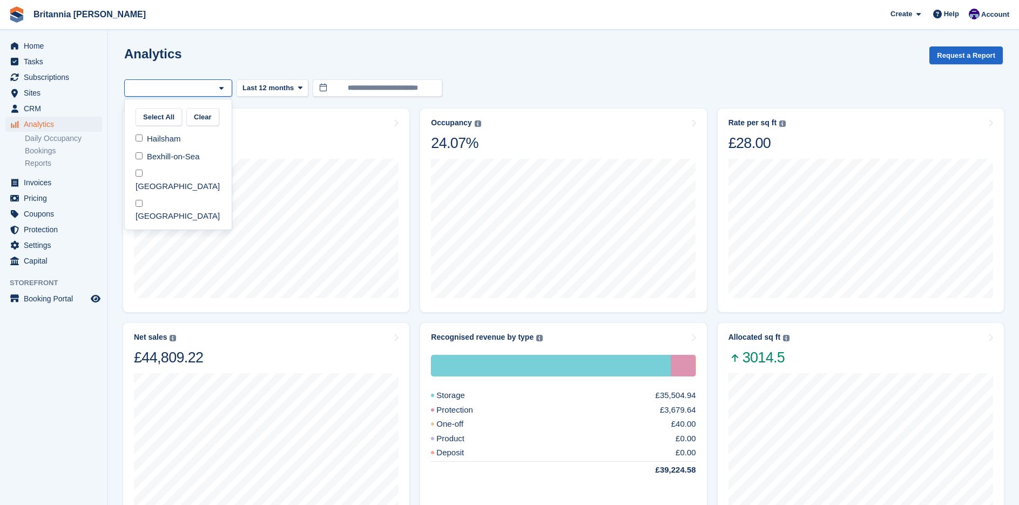
click at [543, 67] on div "Analytics Request a Report" at bounding box center [563, 61] width 878 height 31
click at [193, 91] on div at bounding box center [178, 88] width 108 height 18
select select "****"
click at [532, 74] on div "Analytics Request a Report" at bounding box center [563, 61] width 878 height 31
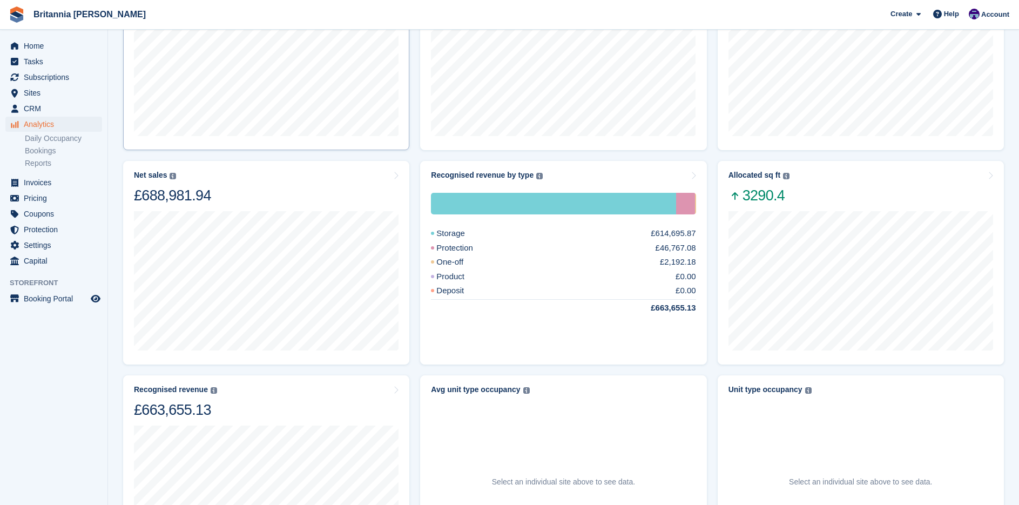
scroll to position [378, 0]
